Goal: Obtain resource: Download file/media

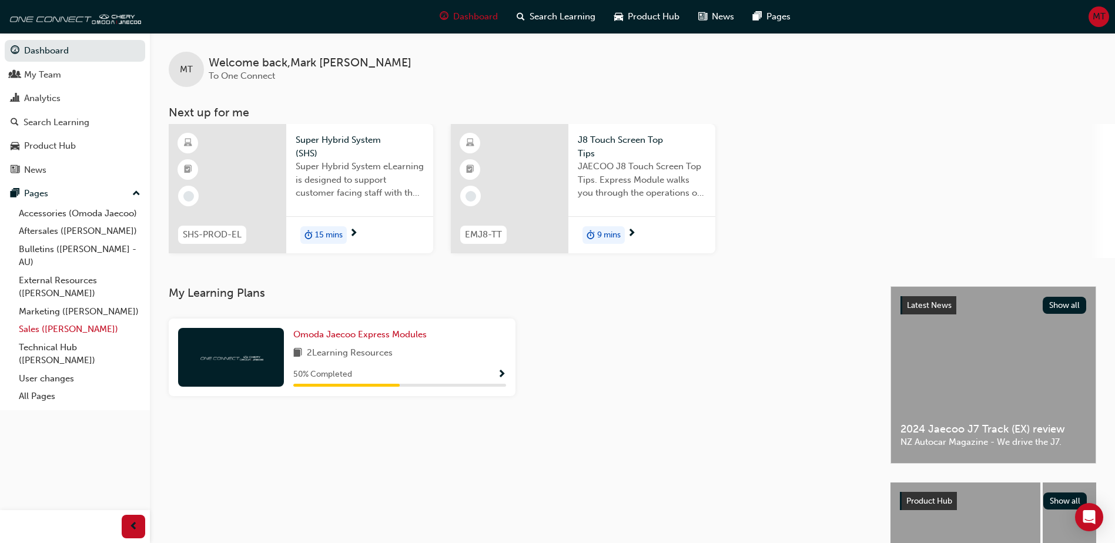
click at [34, 328] on link "Sales ([PERSON_NAME])" at bounding box center [79, 329] width 131 height 18
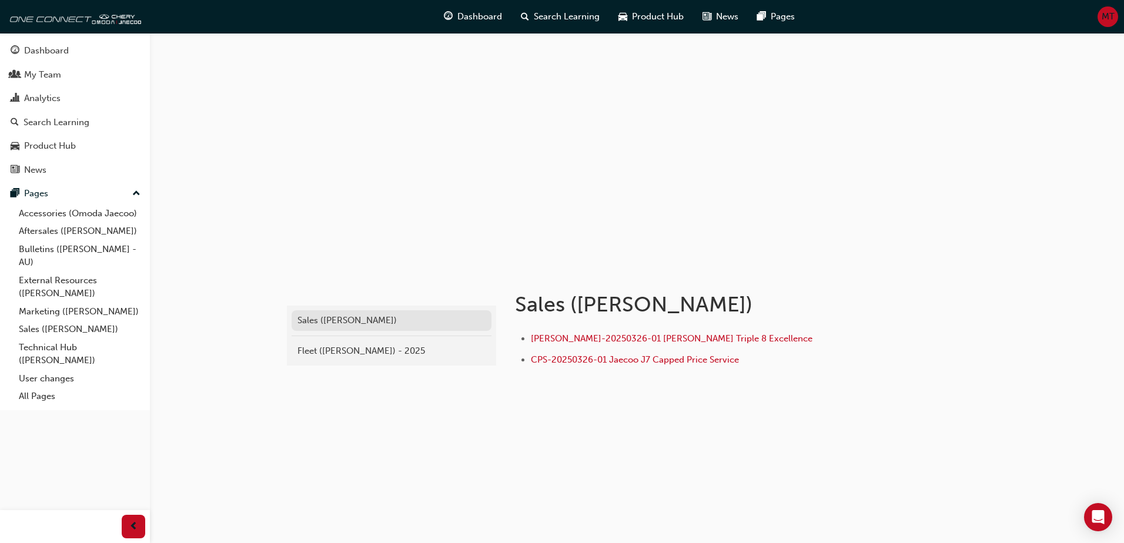
click at [353, 318] on div "Sales ([PERSON_NAME])" at bounding box center [391, 321] width 188 height 14
click at [353, 319] on div "Sales ([PERSON_NAME])" at bounding box center [391, 321] width 188 height 14
click at [70, 212] on link "Accessories (Omoda Jaecoo)" at bounding box center [79, 214] width 131 height 18
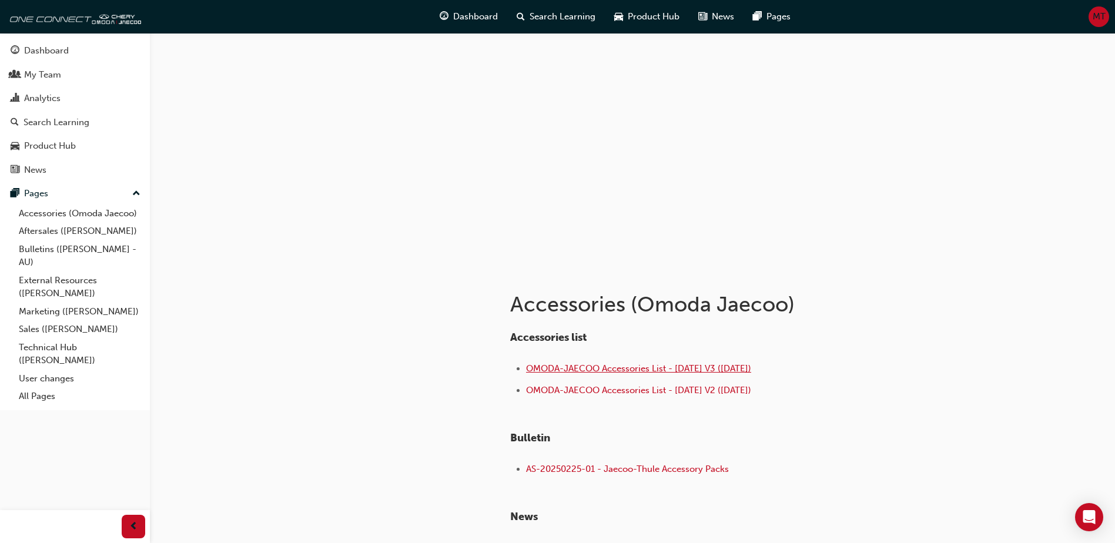
click at [589, 367] on span "OMODA-JAECOO Accessories List - [DATE] V3 ([DATE])" at bounding box center [638, 368] width 225 height 11
